Goal: Task Accomplishment & Management: Complete application form

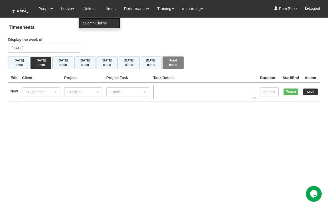
click at [87, 22] on link "Submit Claims" at bounding box center [100, 23] width 42 height 11
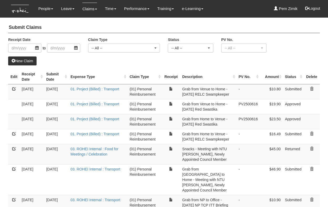
select select "50"
click at [13, 148] on link at bounding box center [14, 149] width 4 height 4
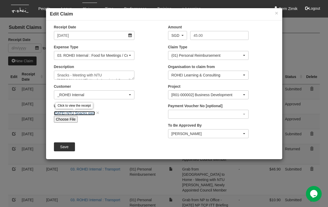
click at [70, 113] on link "July 29 NTU Snacks.jpeg" at bounding box center [74, 113] width 41 height 4
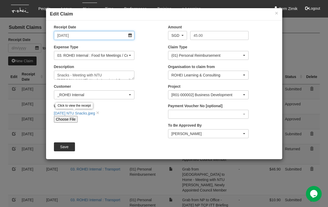
click at [129, 36] on input "29/7/2025" at bounding box center [94, 35] width 81 height 9
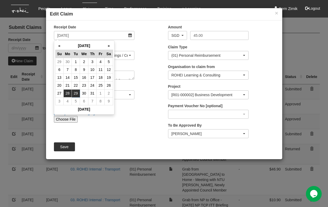
click at [69, 92] on td "28" at bounding box center [67, 94] width 8 height 8
type input "28/7/2025"
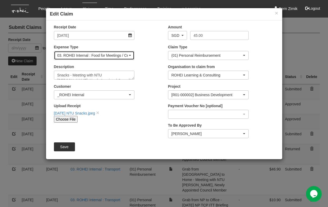
click at [131, 55] on div "03. ROHEI Internal : Food for Meetings / Celebration" at bounding box center [94, 55] width 74 height 5
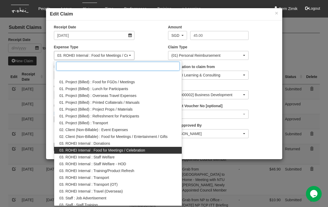
scroll to position [12, 0]
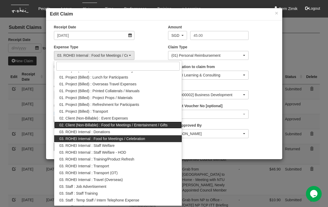
click at [104, 124] on span "02. Client (Non-Billable) : Food for Meetings / Entertainment / Gifts" at bounding box center [113, 125] width 108 height 5
select select "129"
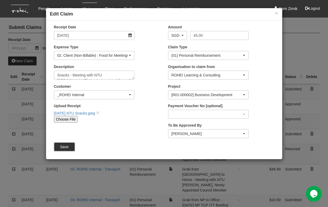
click at [65, 147] on input "Save" at bounding box center [64, 147] width 21 height 9
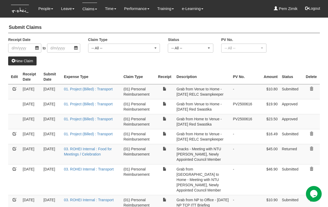
select select "50"
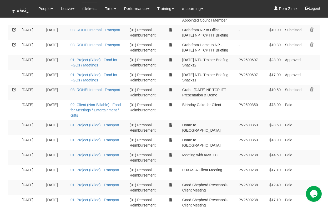
scroll to position [206, 0]
